Goal: Information Seeking & Learning: Learn about a topic

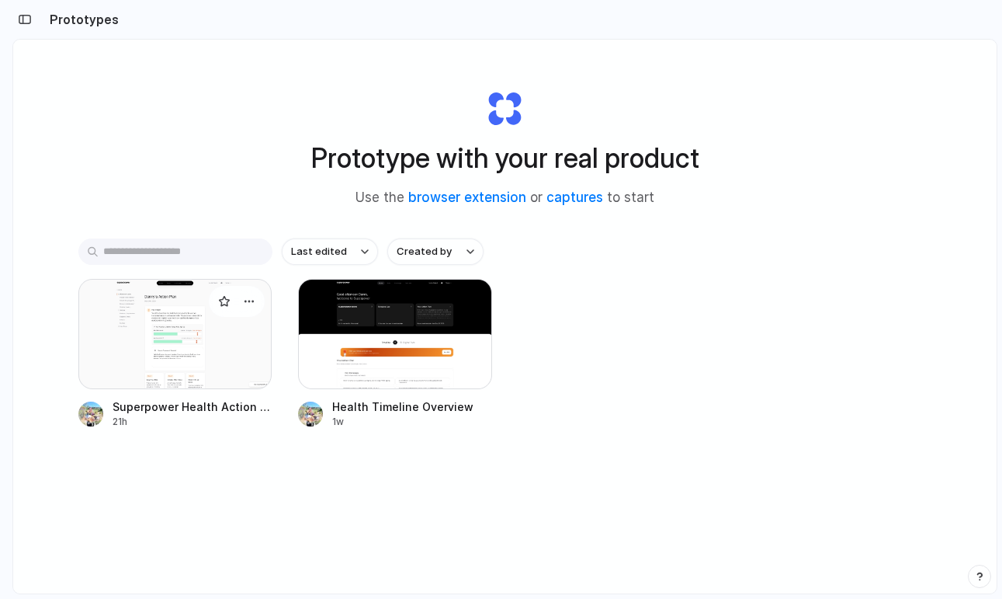
click at [169, 329] on div at bounding box center [175, 334] width 194 height 110
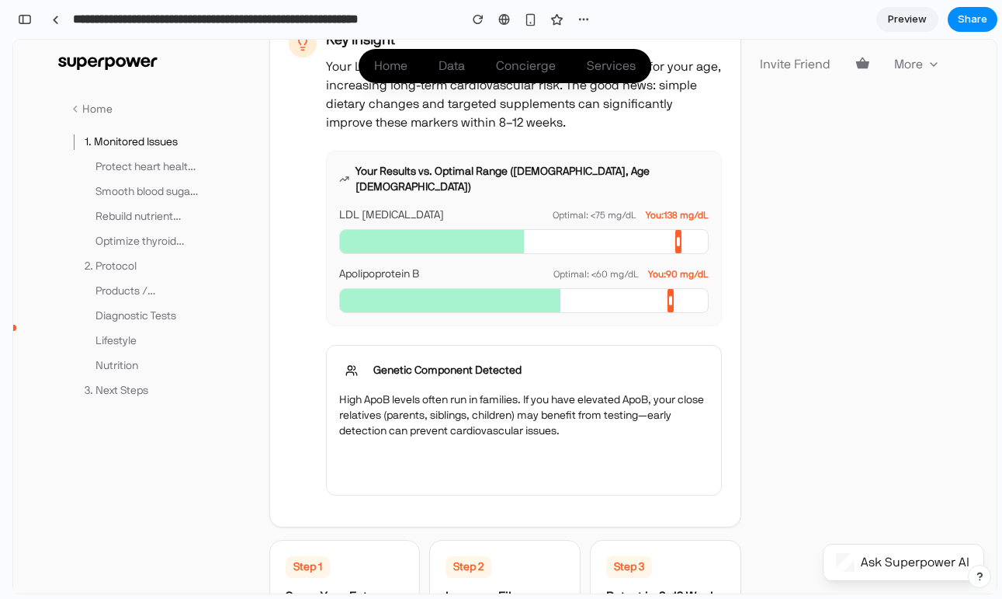
scroll to position [248, 0]
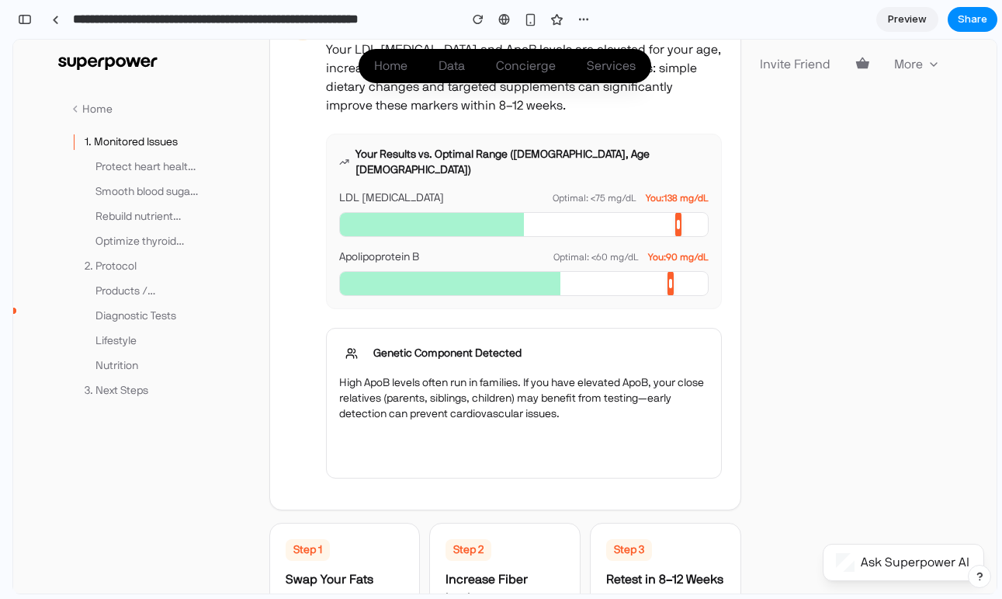
click at [479, 345] on p "Genetic Component Detected" at bounding box center [447, 353] width 148 height 16
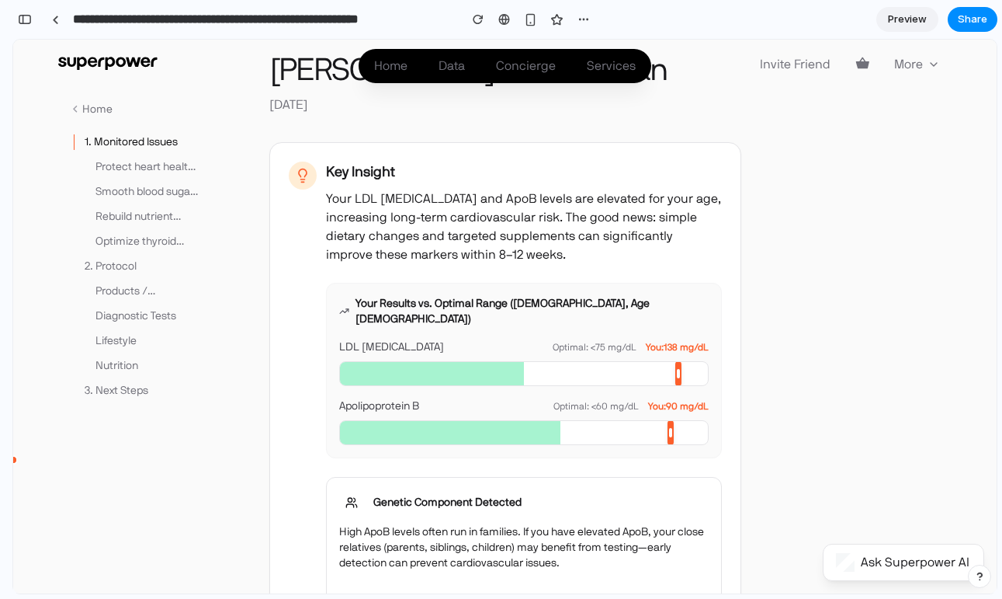
scroll to position [0, 0]
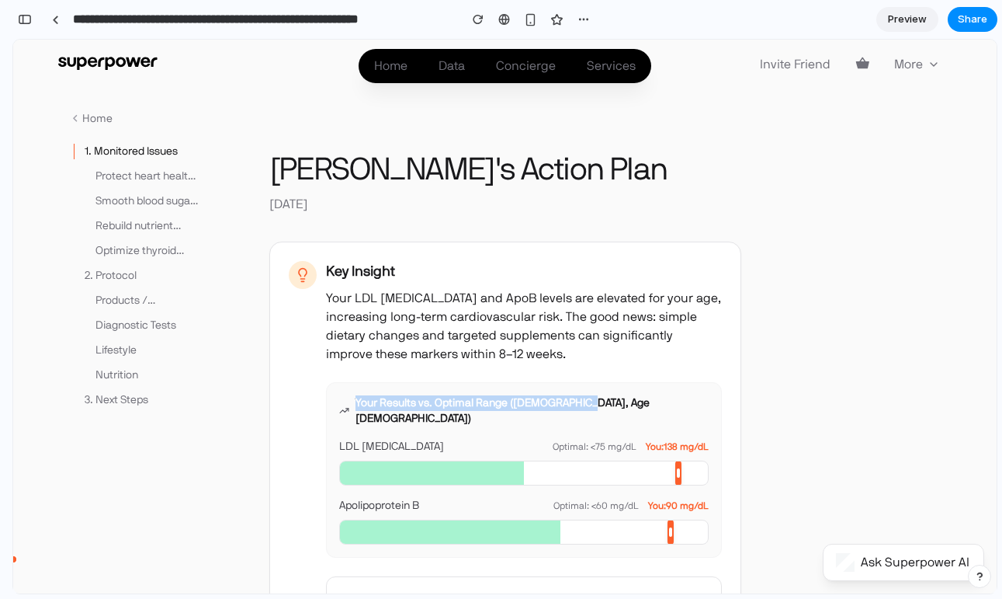
drag, startPoint x: 355, startPoint y: 401, endPoint x: 608, endPoint y: 401, distance: 253.1
click at [608, 401] on div "Your Results vs. Optimal Range (Male, Age 31)" at bounding box center [524, 410] width 370 height 31
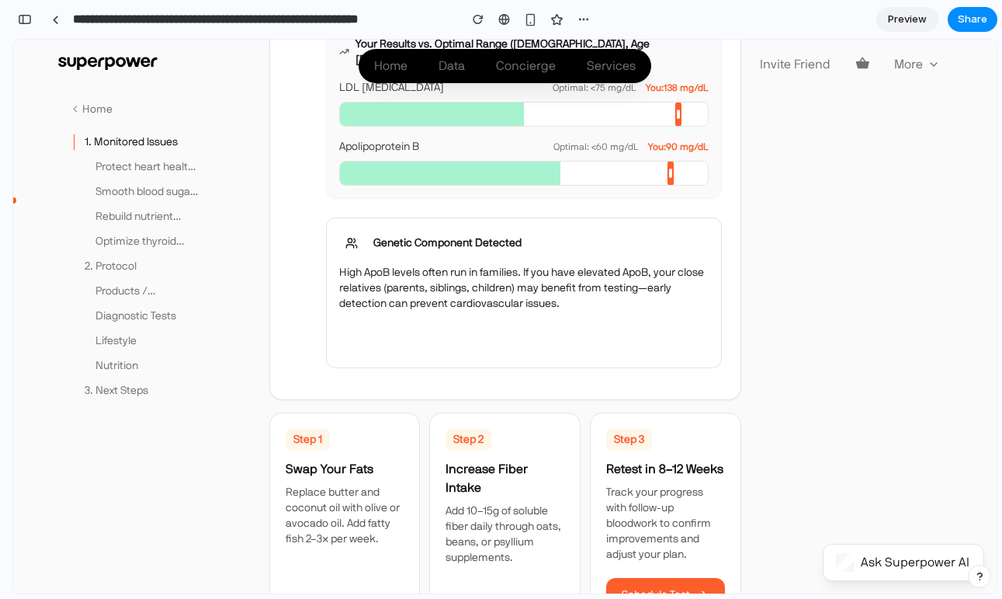
scroll to position [444, 0]
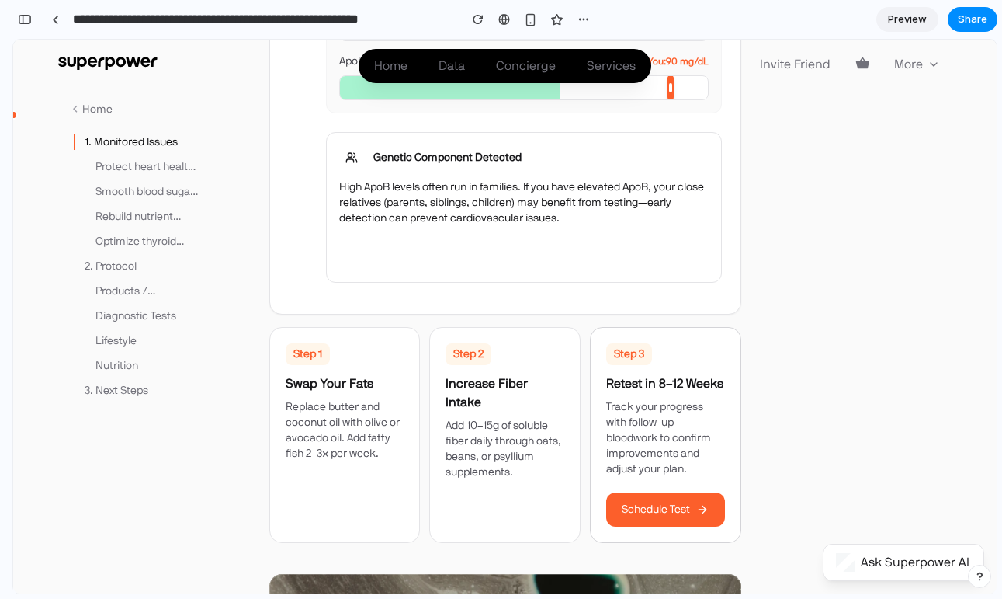
click at [637, 492] on button "Schedule Test" at bounding box center [665, 509] width 119 height 34
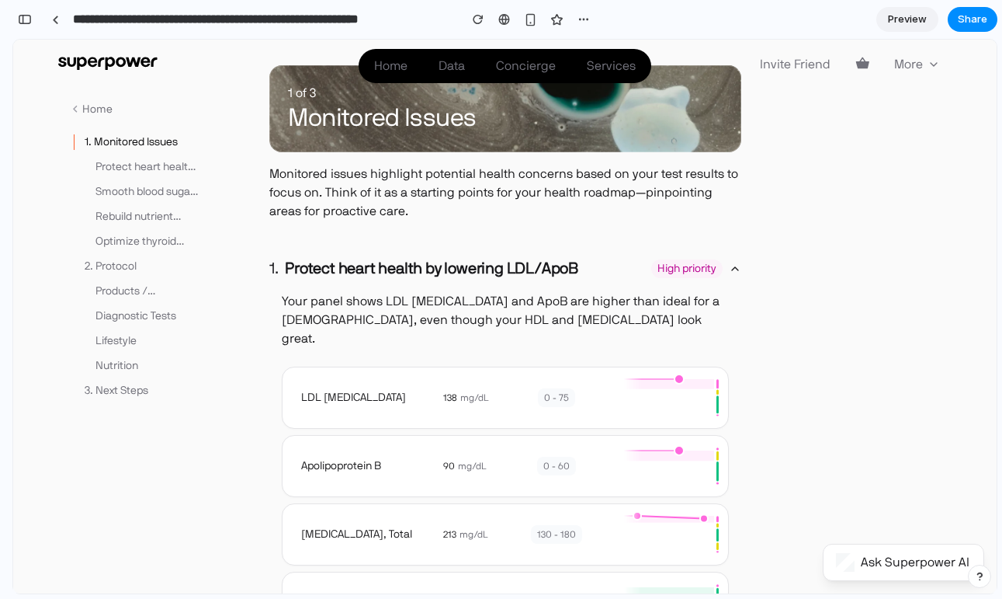
scroll to position [1134, 0]
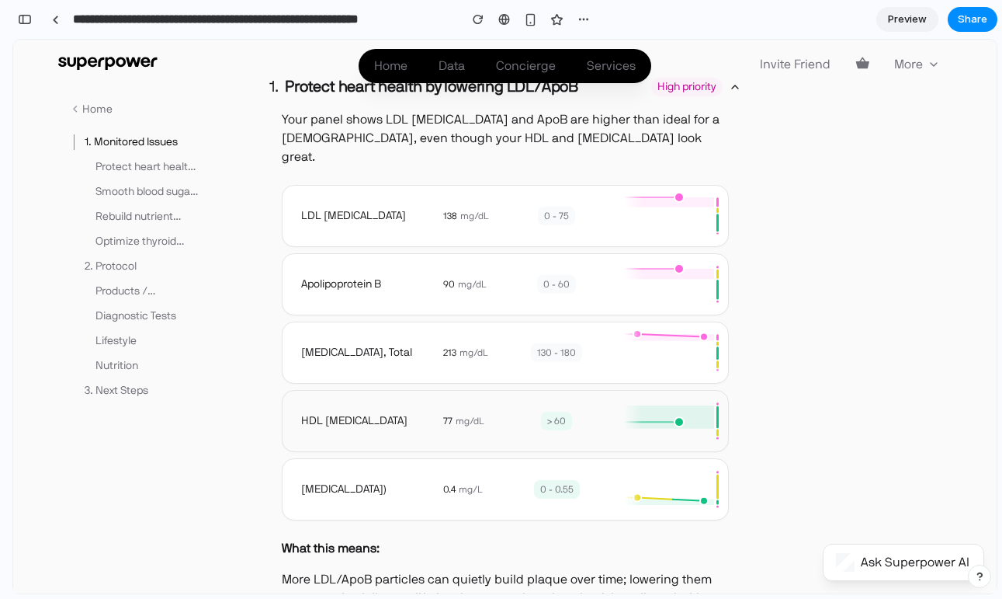
click at [527, 398] on div "77 mg/dL > 60" at bounding box center [579, 421] width 279 height 56
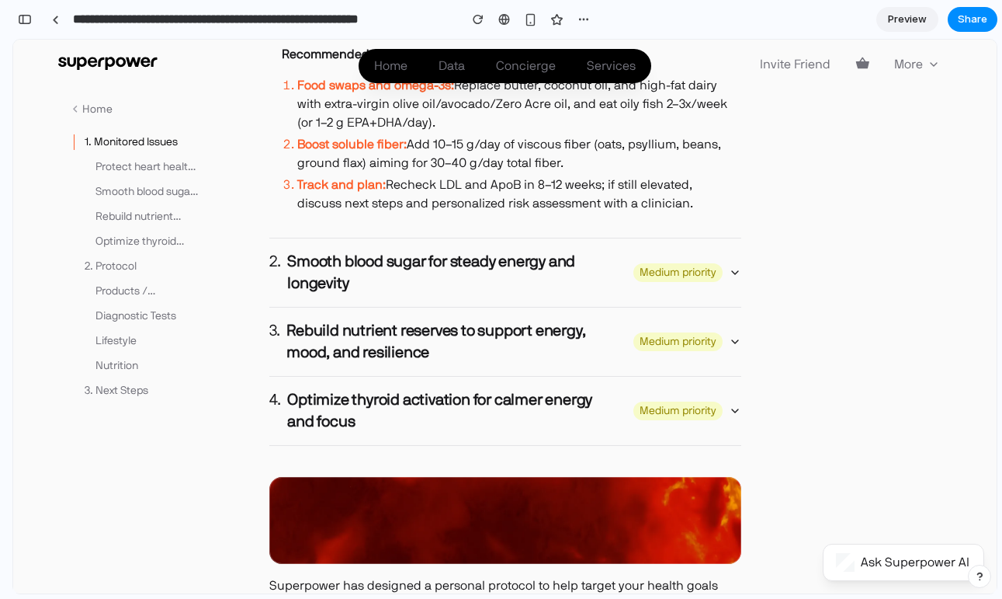
scroll to position [1895, 0]
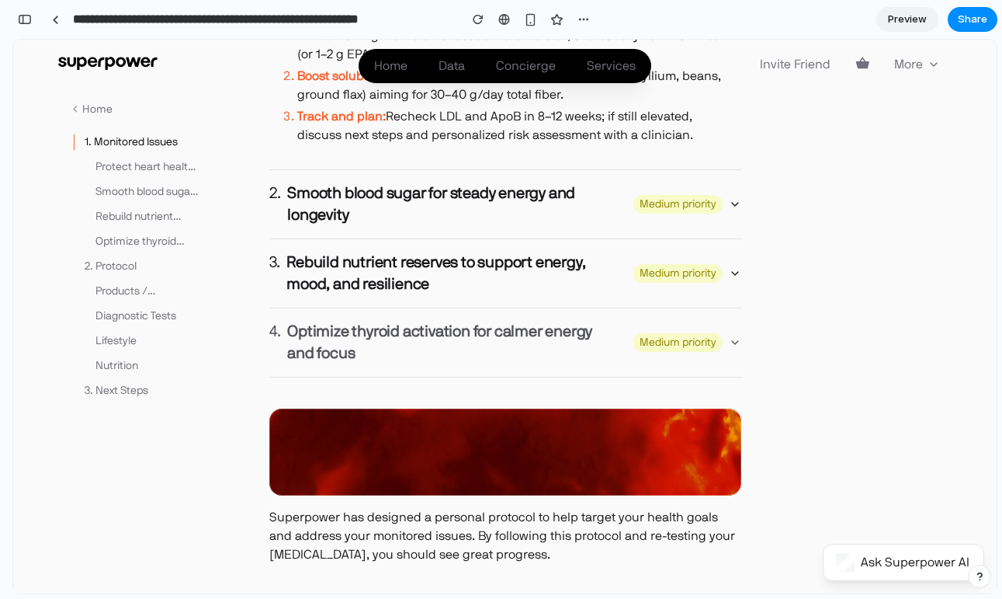
click at [726, 321] on div "4. Optimize thyroid activation for calmer energy and focus Medium priority" at bounding box center [499, 342] width 460 height 43
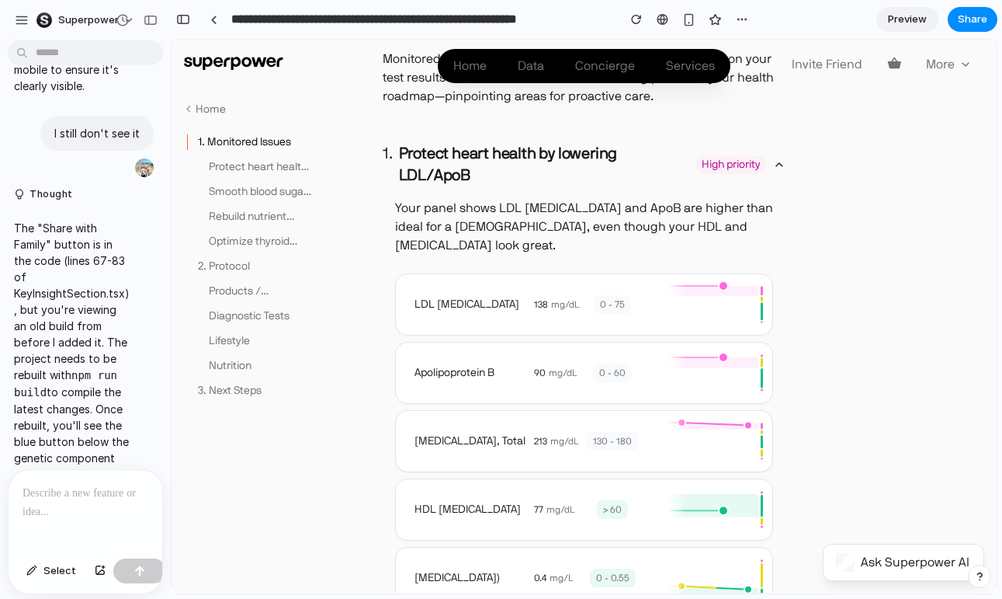
scroll to position [0, 0]
click at [64, 506] on div at bounding box center [86, 511] width 154 height 82
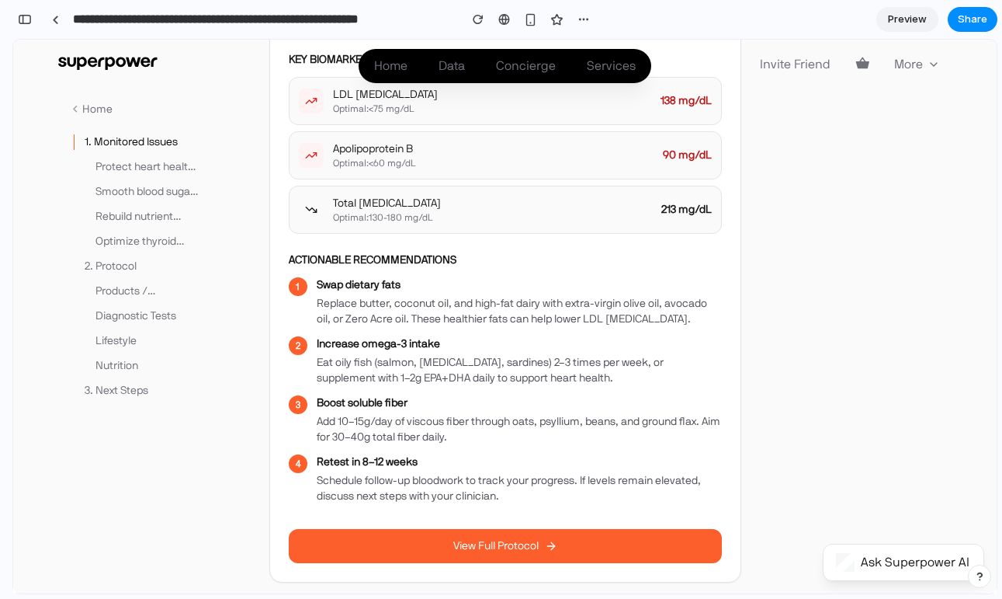
scroll to position [1271, 0]
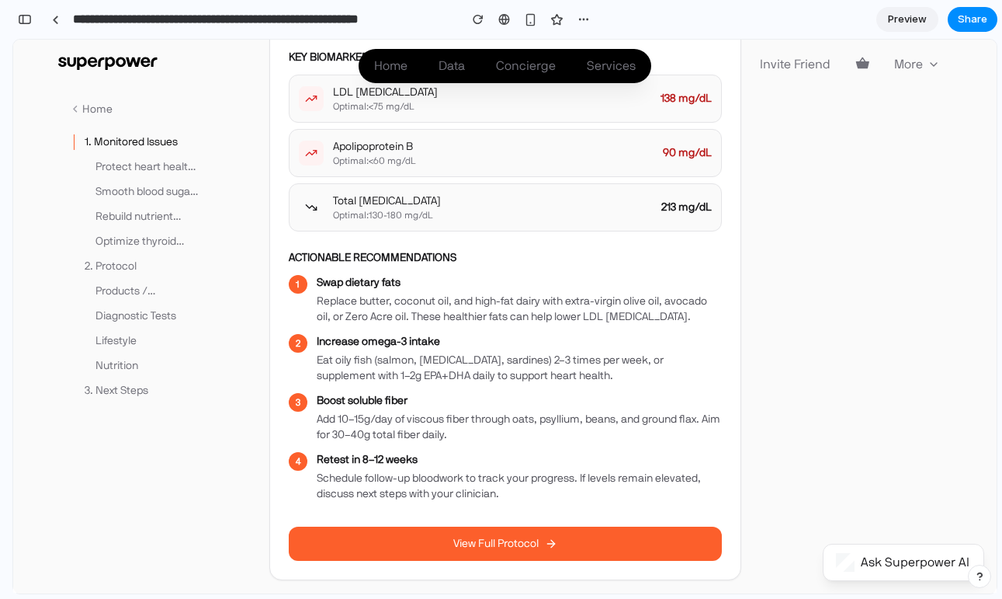
click at [517, 526] on button "View Full Protocol" at bounding box center [505, 543] width 433 height 34
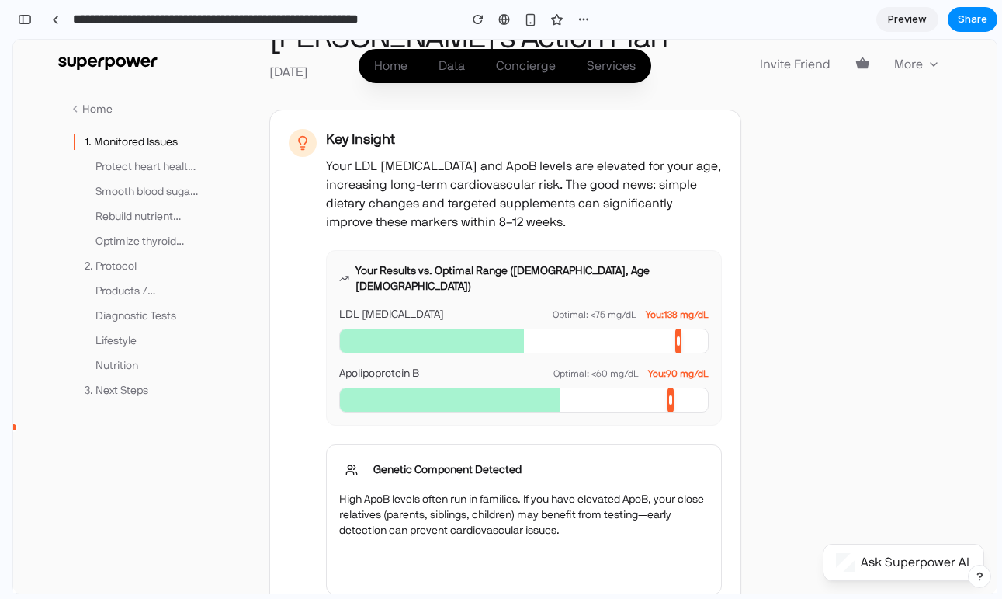
scroll to position [127, 0]
